Goal: Transaction & Acquisition: Purchase product/service

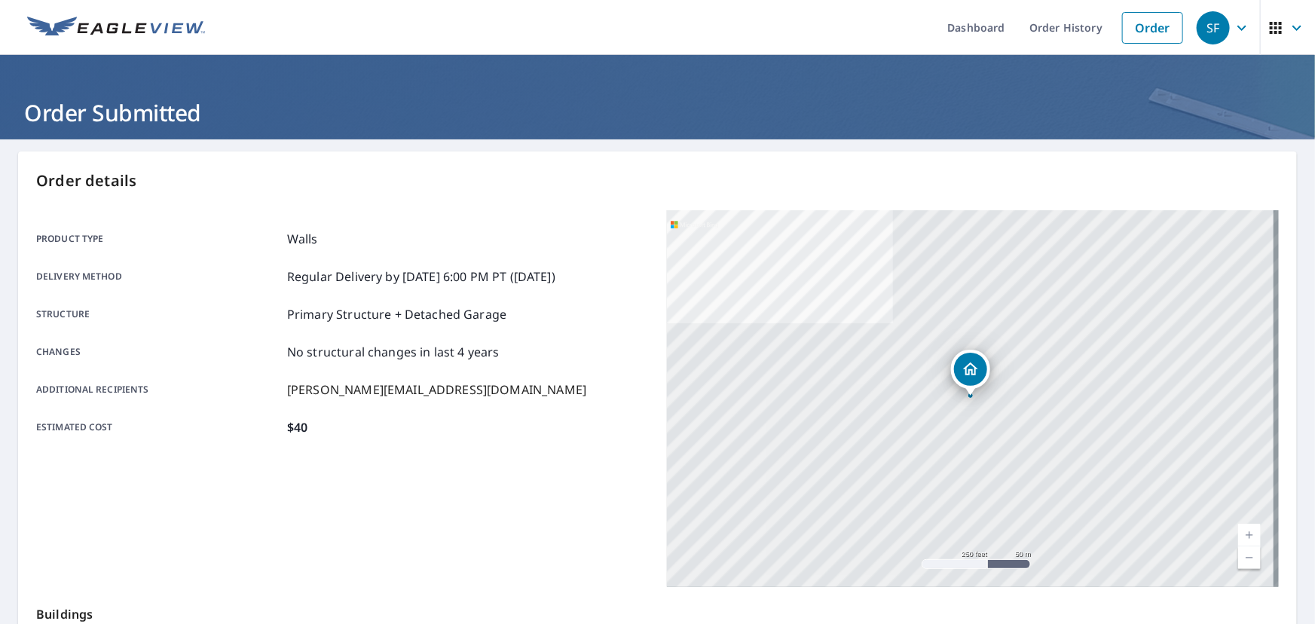
scroll to position [212, 0]
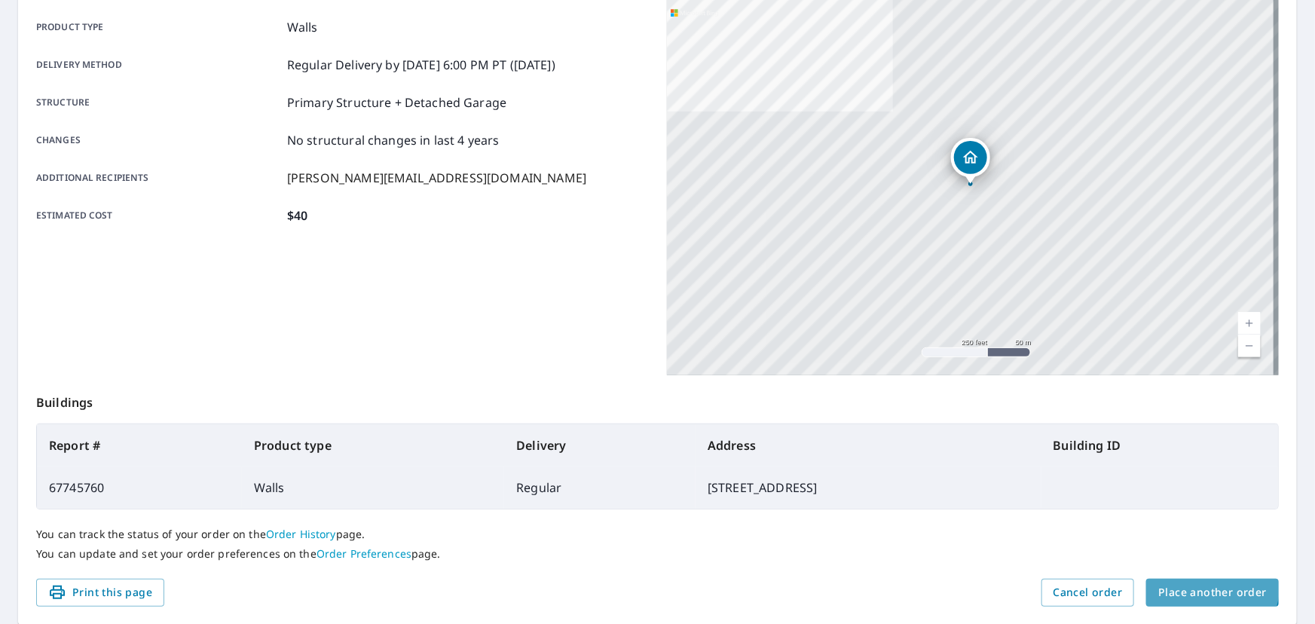
click at [1187, 583] on span "Place another order" at bounding box center [1213, 592] width 109 height 19
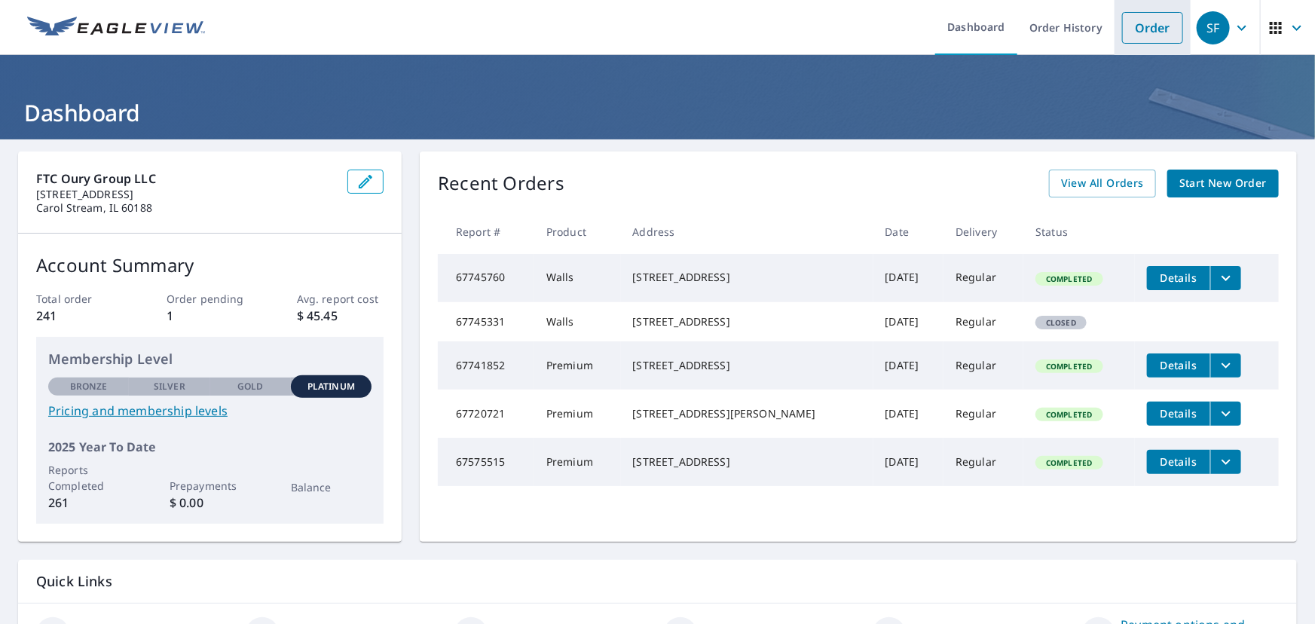
click at [1130, 27] on link "Order" at bounding box center [1152, 28] width 61 height 32
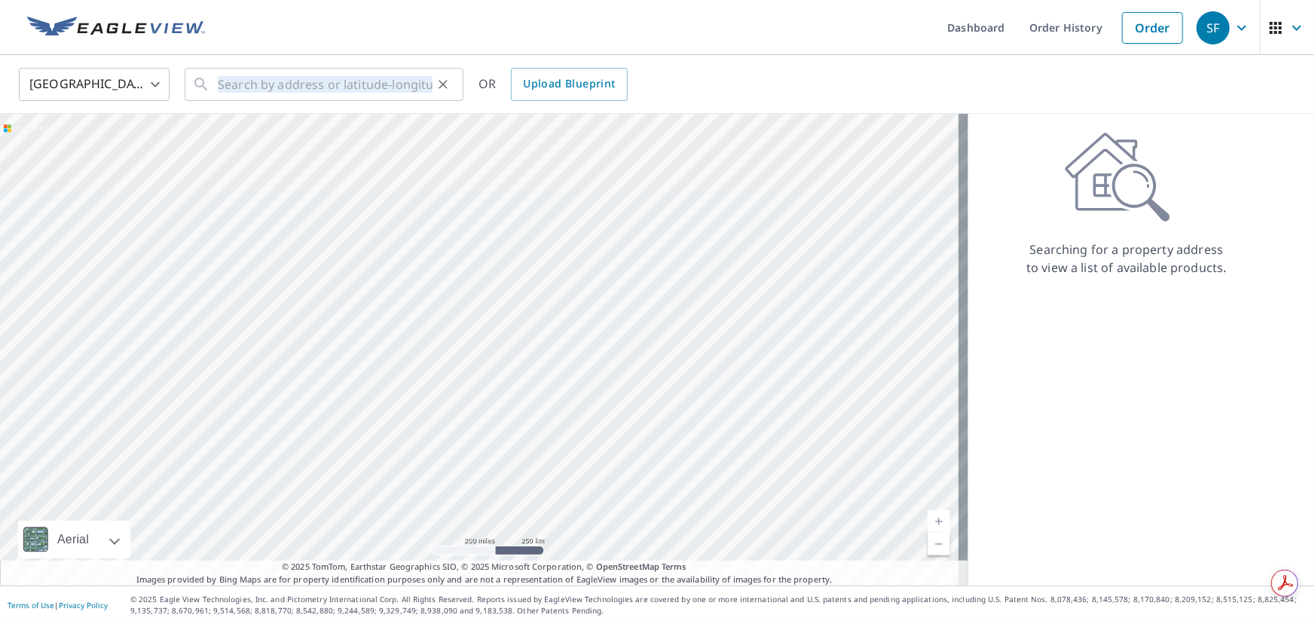
click at [432, 104] on div "United States [GEOGRAPHIC_DATA] ​ ​ OR Upload Blueprint" at bounding box center [657, 84] width 1315 height 59
click at [213, 75] on div "​" at bounding box center [324, 84] width 279 height 33
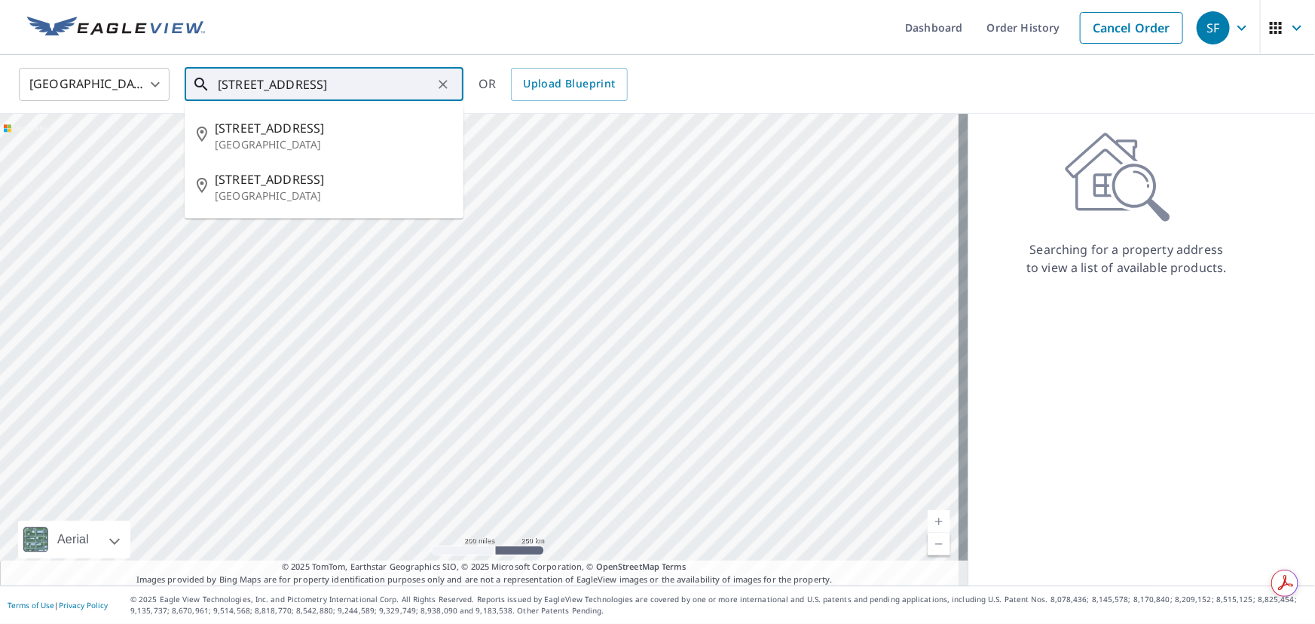
click at [241, 81] on input "[STREET_ADDRESS]" at bounding box center [325, 84] width 215 height 42
click at [241, 83] on input "[STREET_ADDRESS]" at bounding box center [325, 84] width 215 height 42
click at [242, 81] on input "[STREET_ADDRESS]" at bounding box center [325, 84] width 215 height 42
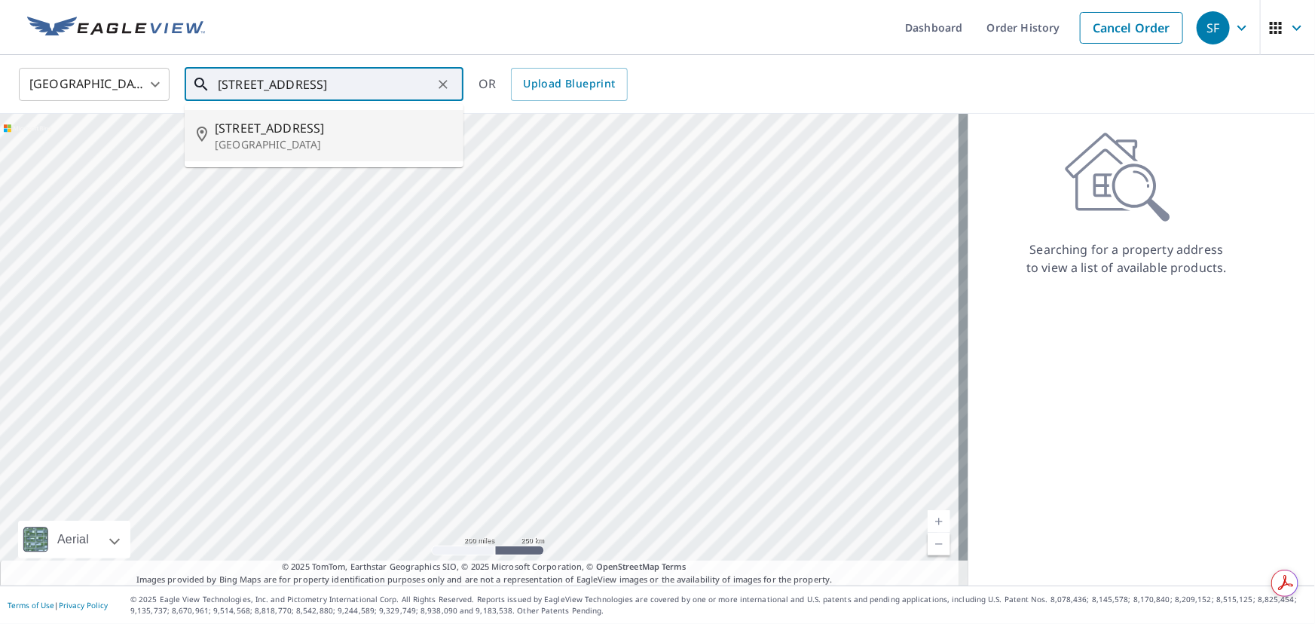
click at [273, 143] on p "West Chicago, IL 60185" at bounding box center [333, 144] width 237 height 15
type input "325 Ingalton Ave West Chicago, IL 60185"
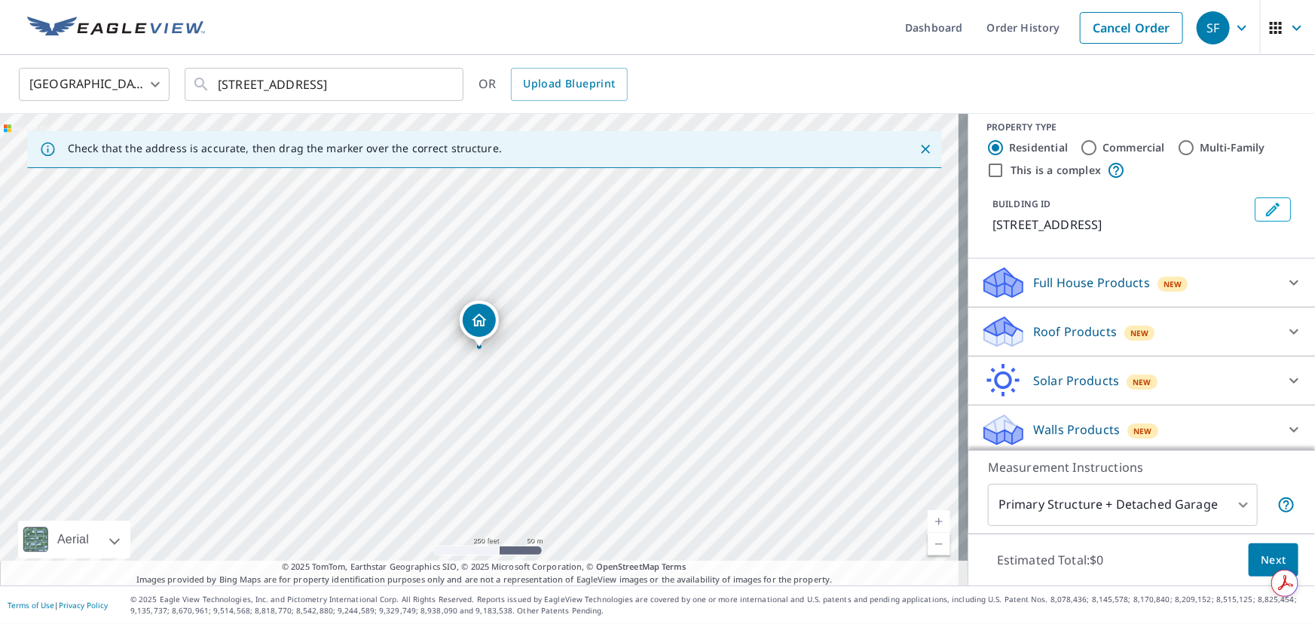
scroll to position [15, 0]
click at [1048, 422] on p "Walls Products" at bounding box center [1076, 426] width 87 height 18
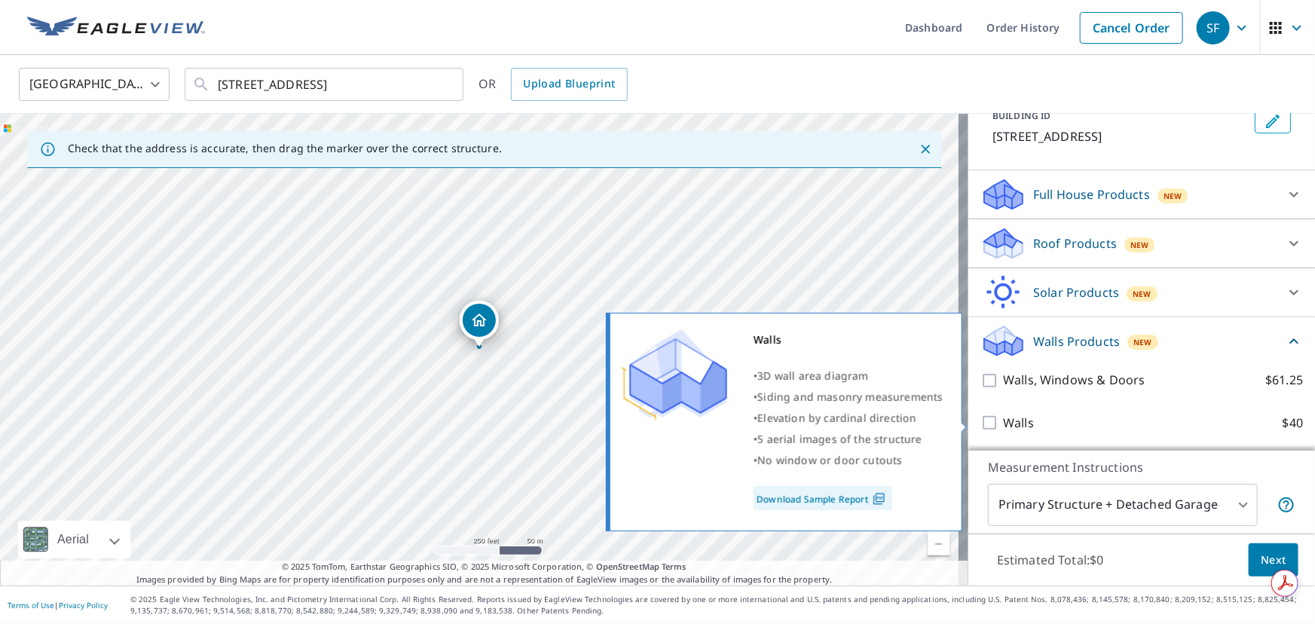
click at [981, 421] on input "Walls $40" at bounding box center [992, 423] width 23 height 18
checkbox input "true"
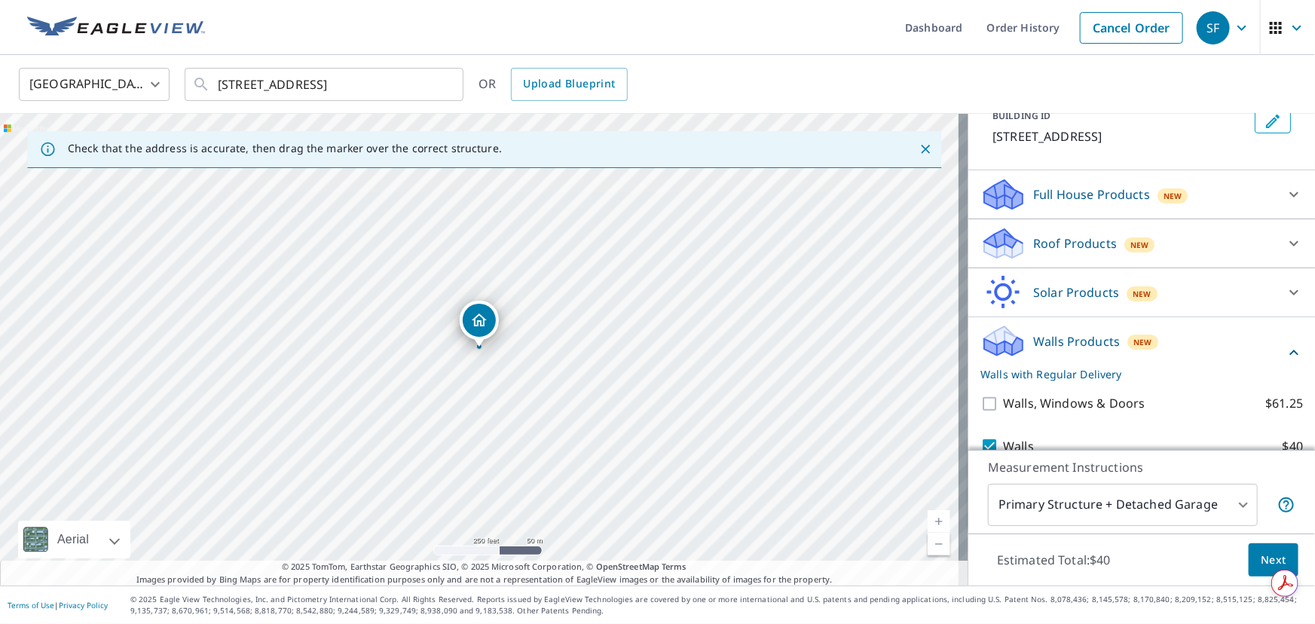
click at [1268, 554] on span "Next" at bounding box center [1274, 560] width 26 height 19
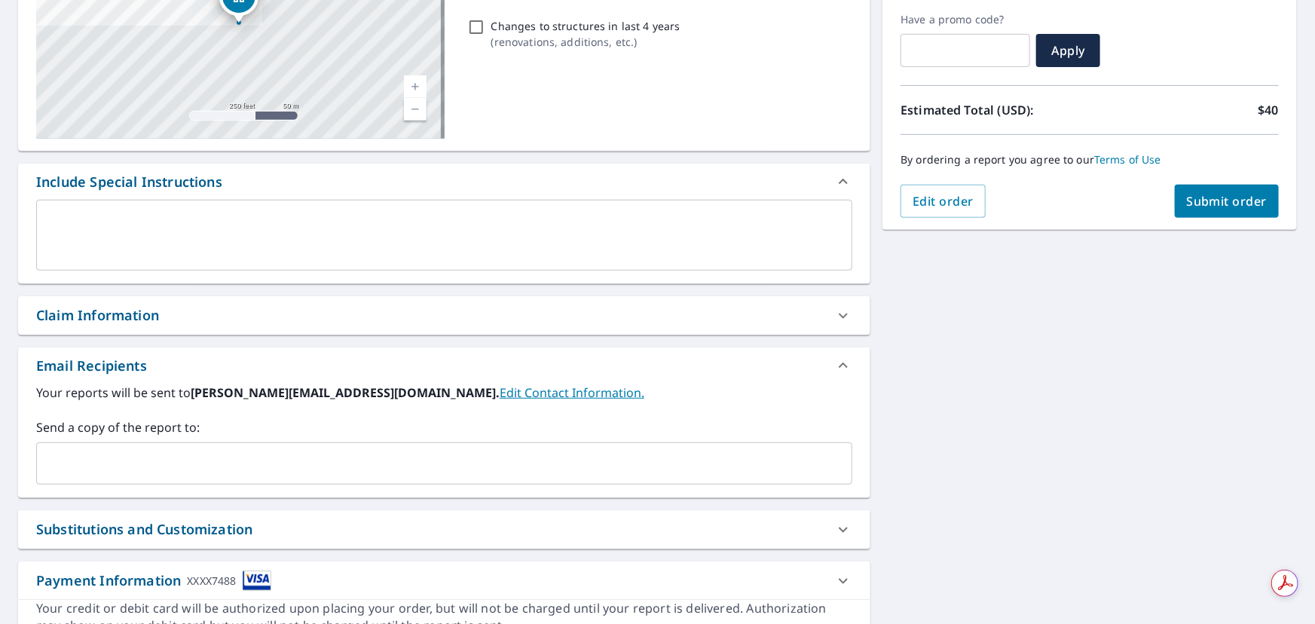
scroll to position [324, 0]
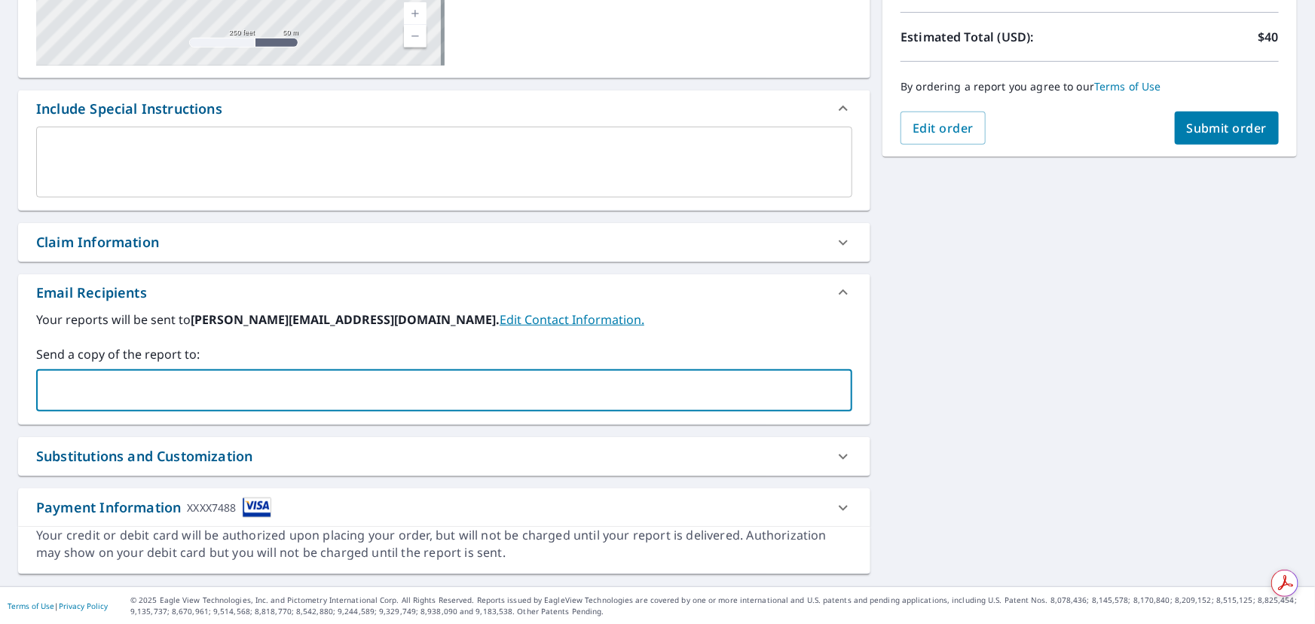
click at [151, 388] on input "text" at bounding box center [433, 390] width 780 height 29
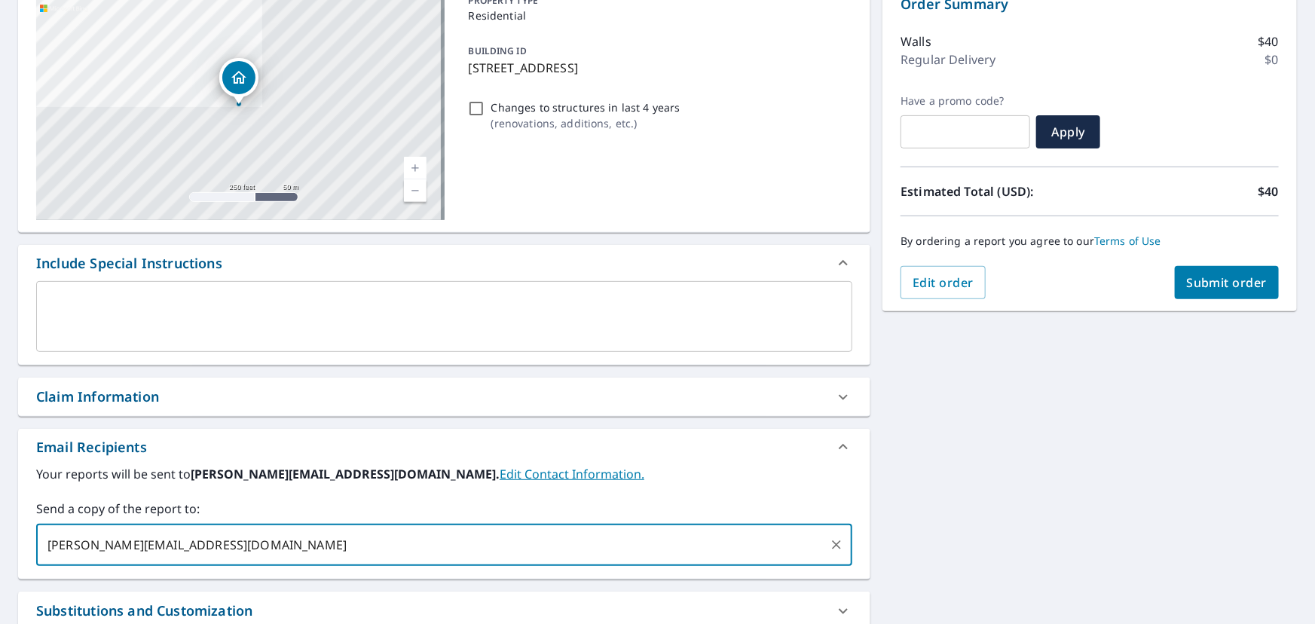
scroll to position [50, 0]
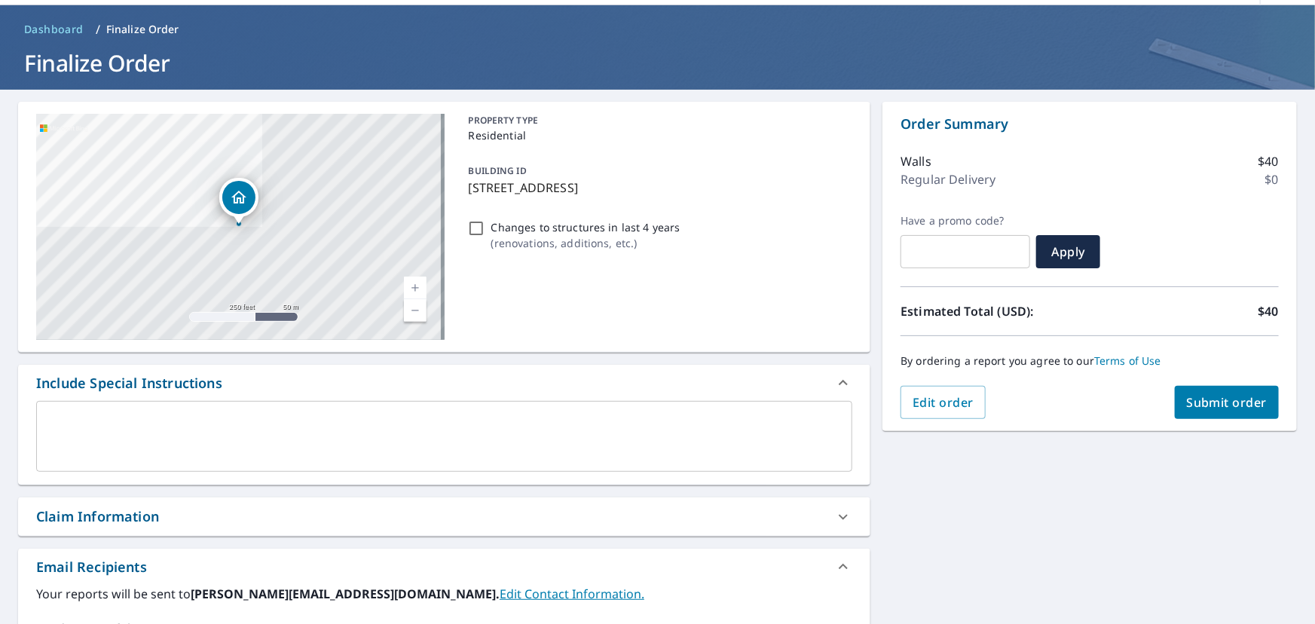
type input "Scott@ftcourygroup.com"
click at [1229, 410] on button "Submit order" at bounding box center [1227, 402] width 105 height 33
checkbox input "true"
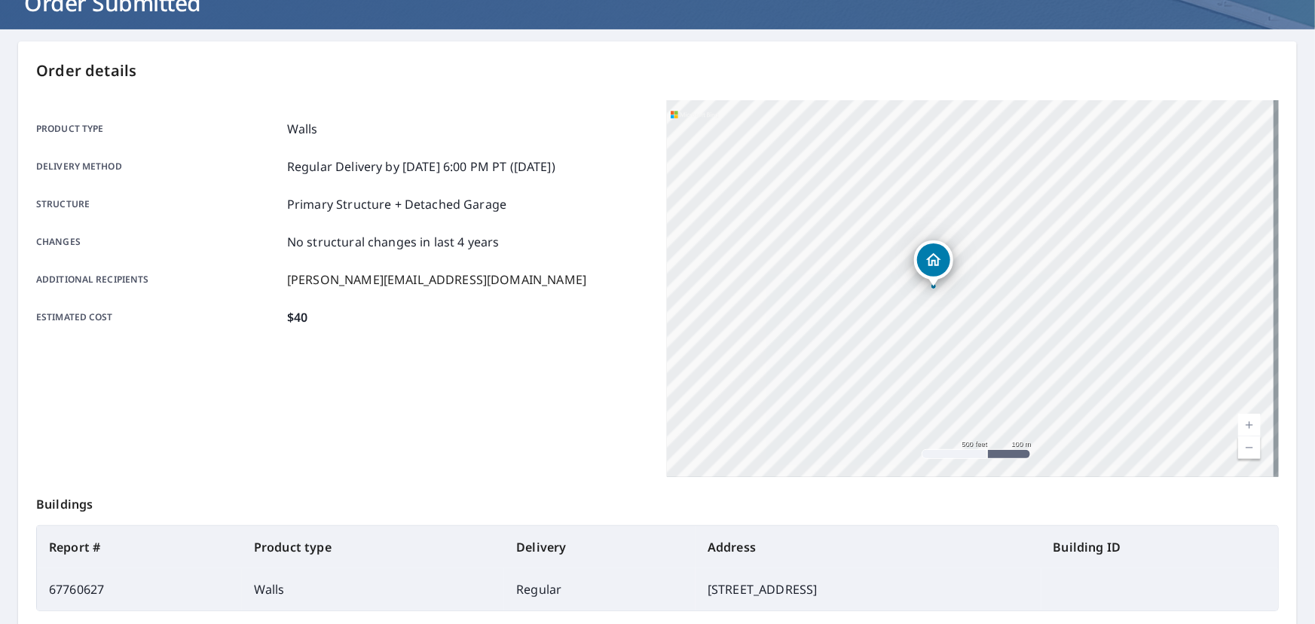
scroll to position [262, 0]
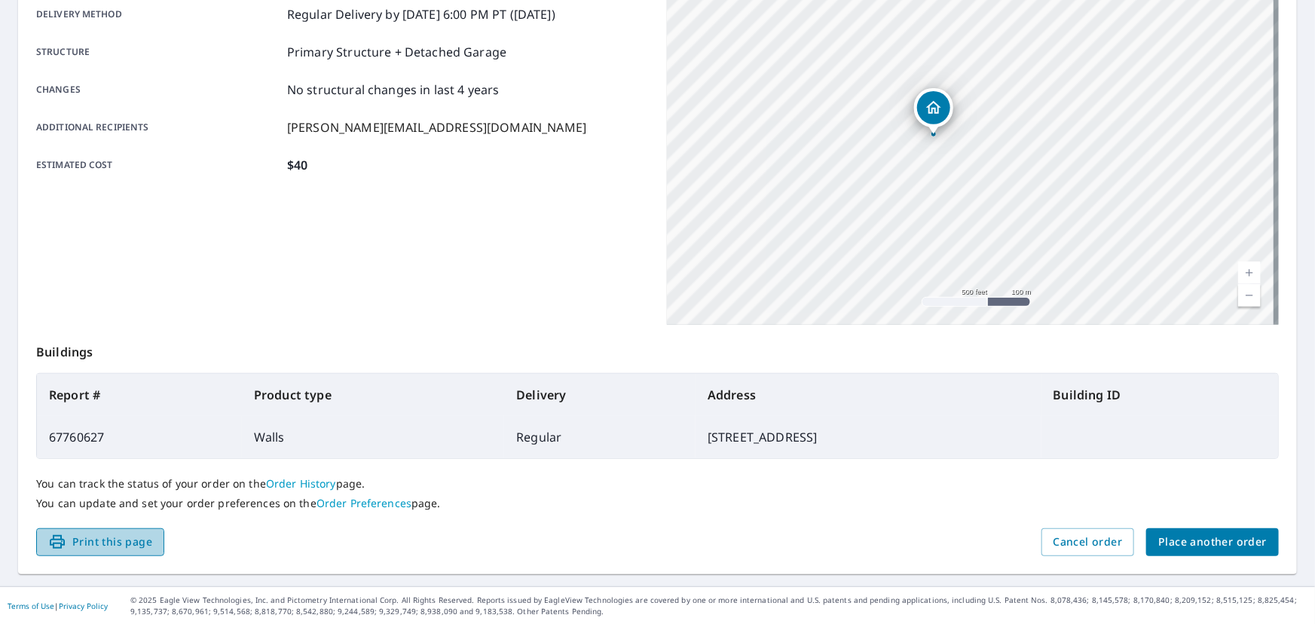
click at [127, 539] on span "Print this page" at bounding box center [100, 542] width 104 height 19
